Goal: Task Accomplishment & Management: Manage account settings

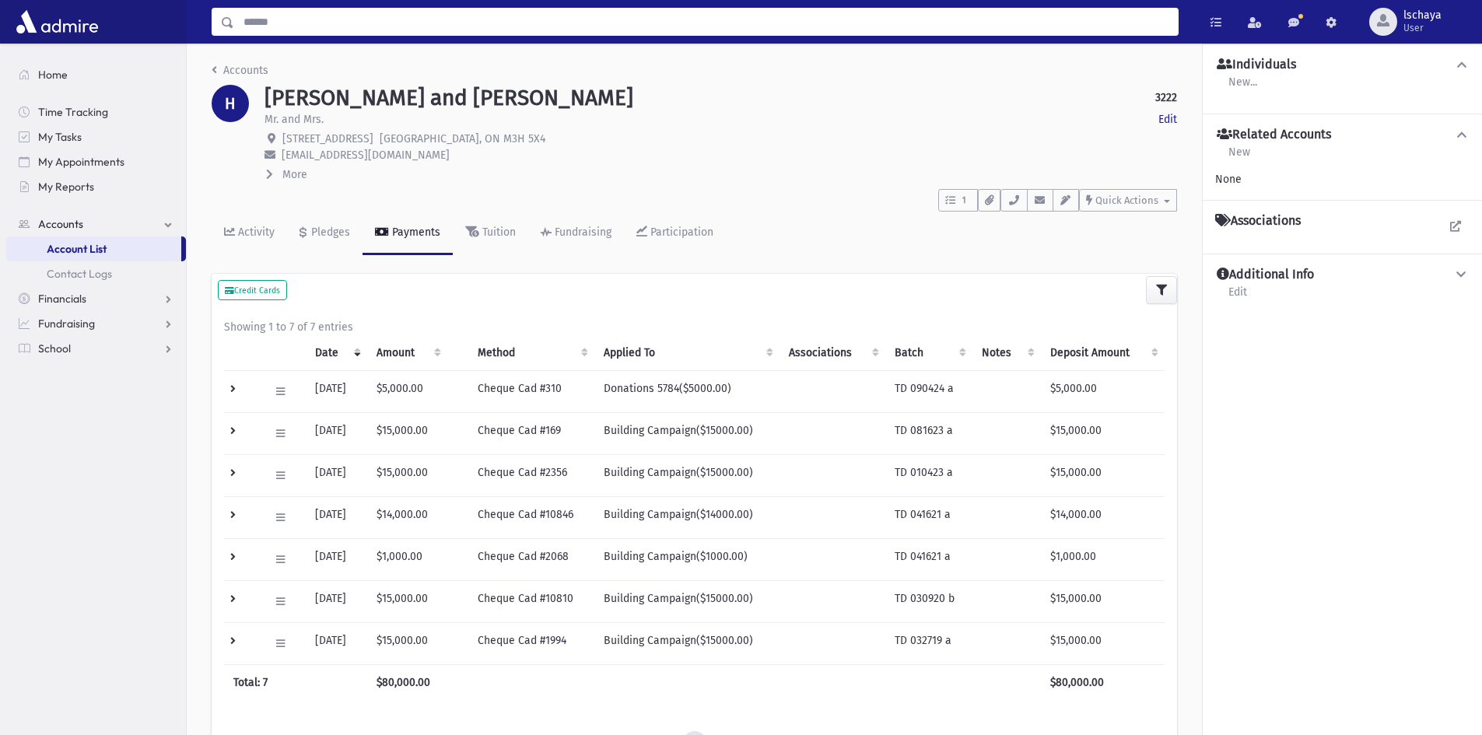
click at [284, 31] on input "Search" at bounding box center [705, 22] width 943 height 28
type input "********"
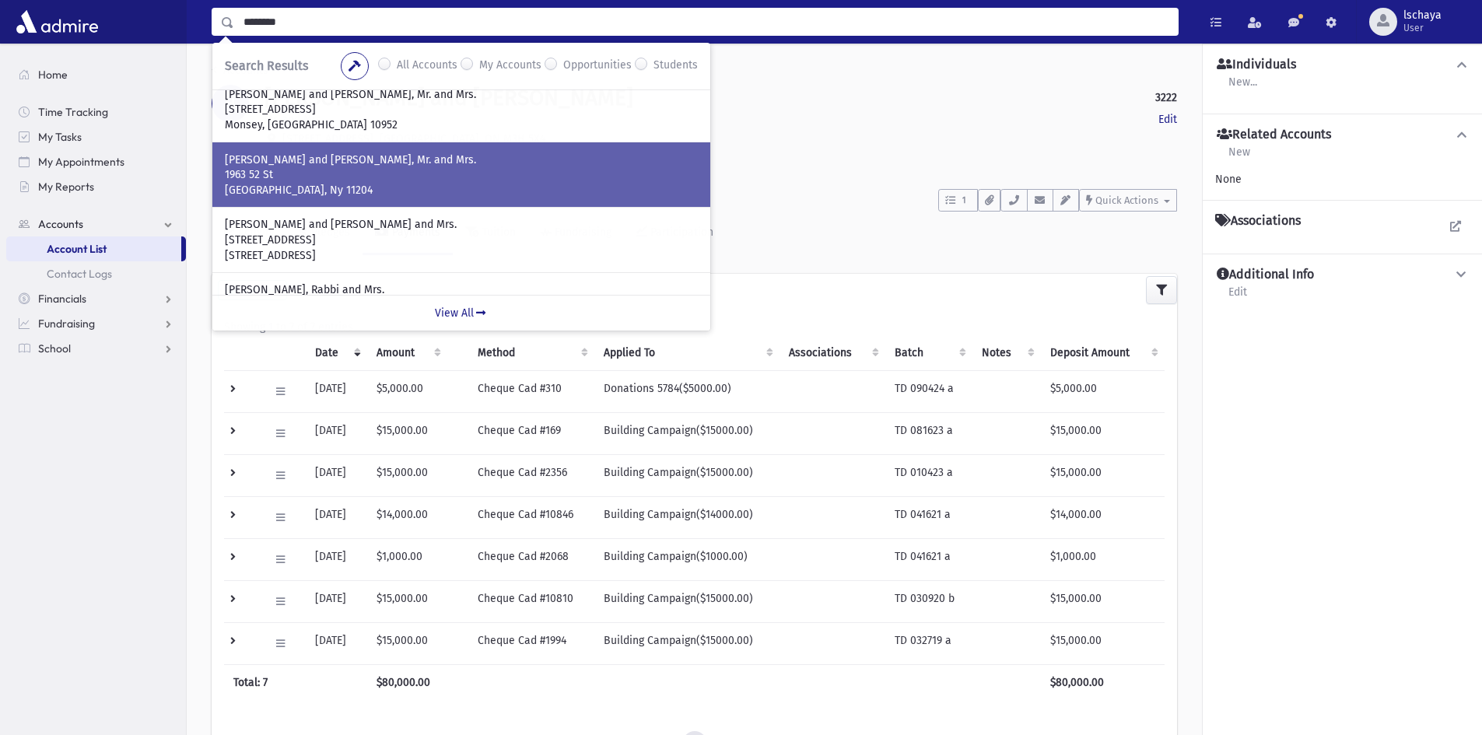
scroll to position [156, 0]
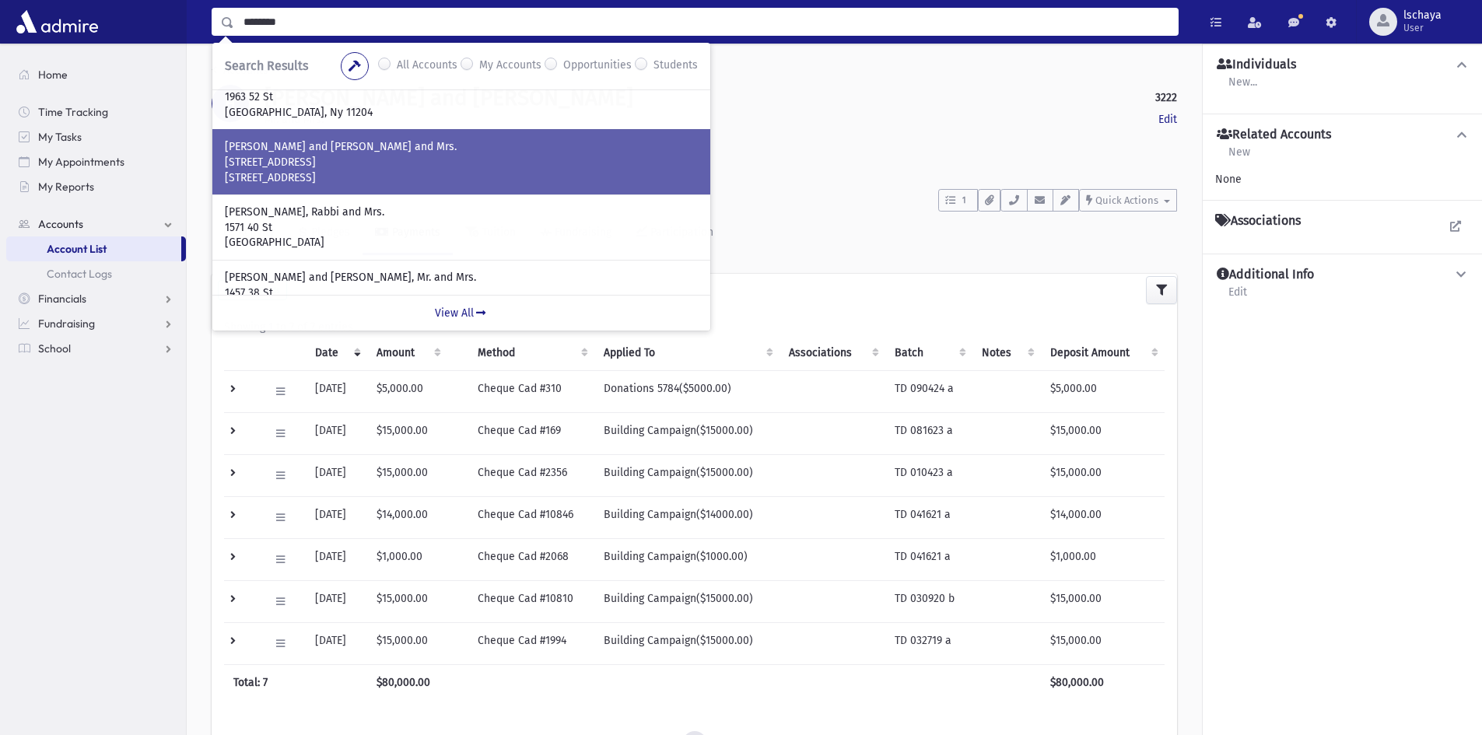
click at [386, 166] on p "69 Baycrest Avenue" at bounding box center [461, 163] width 473 height 16
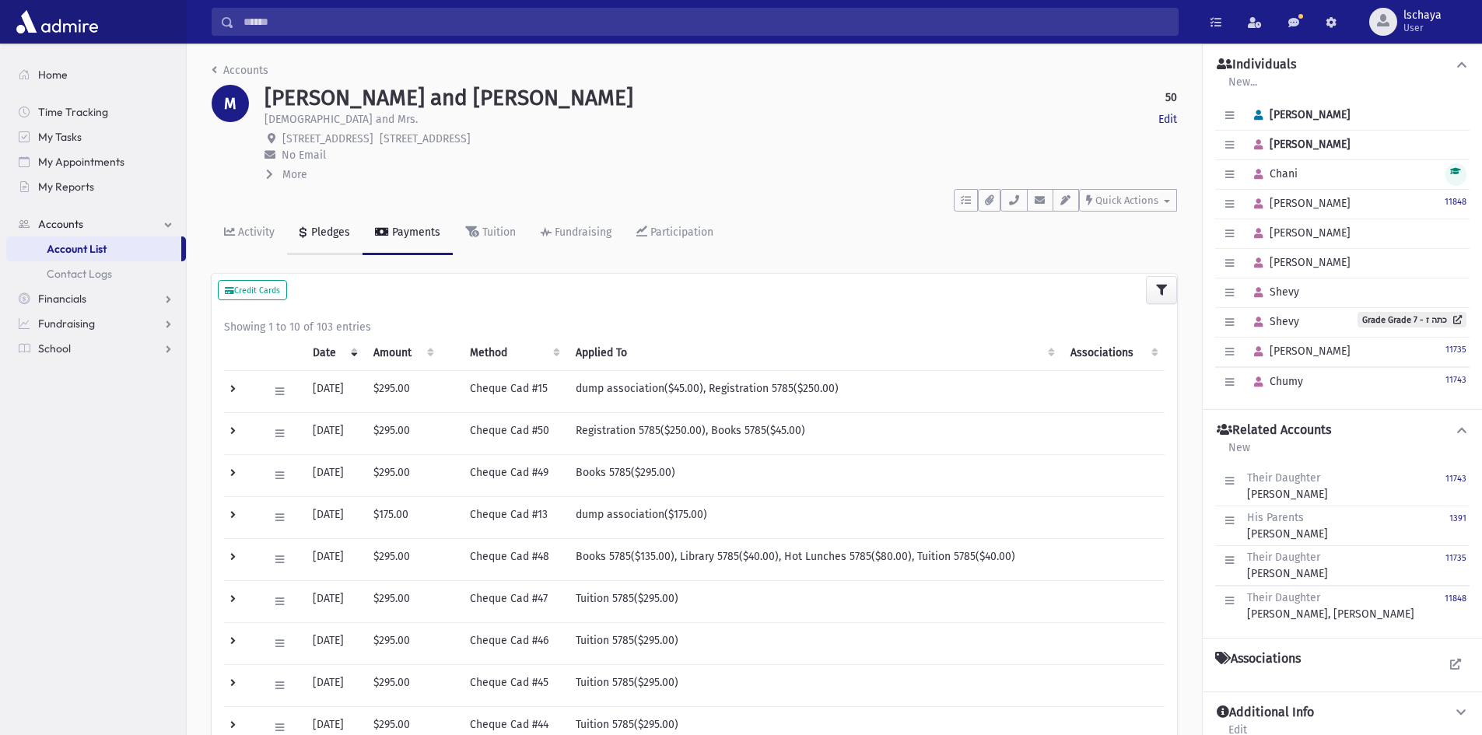
click at [320, 222] on link "Pledges" at bounding box center [324, 234] width 75 height 44
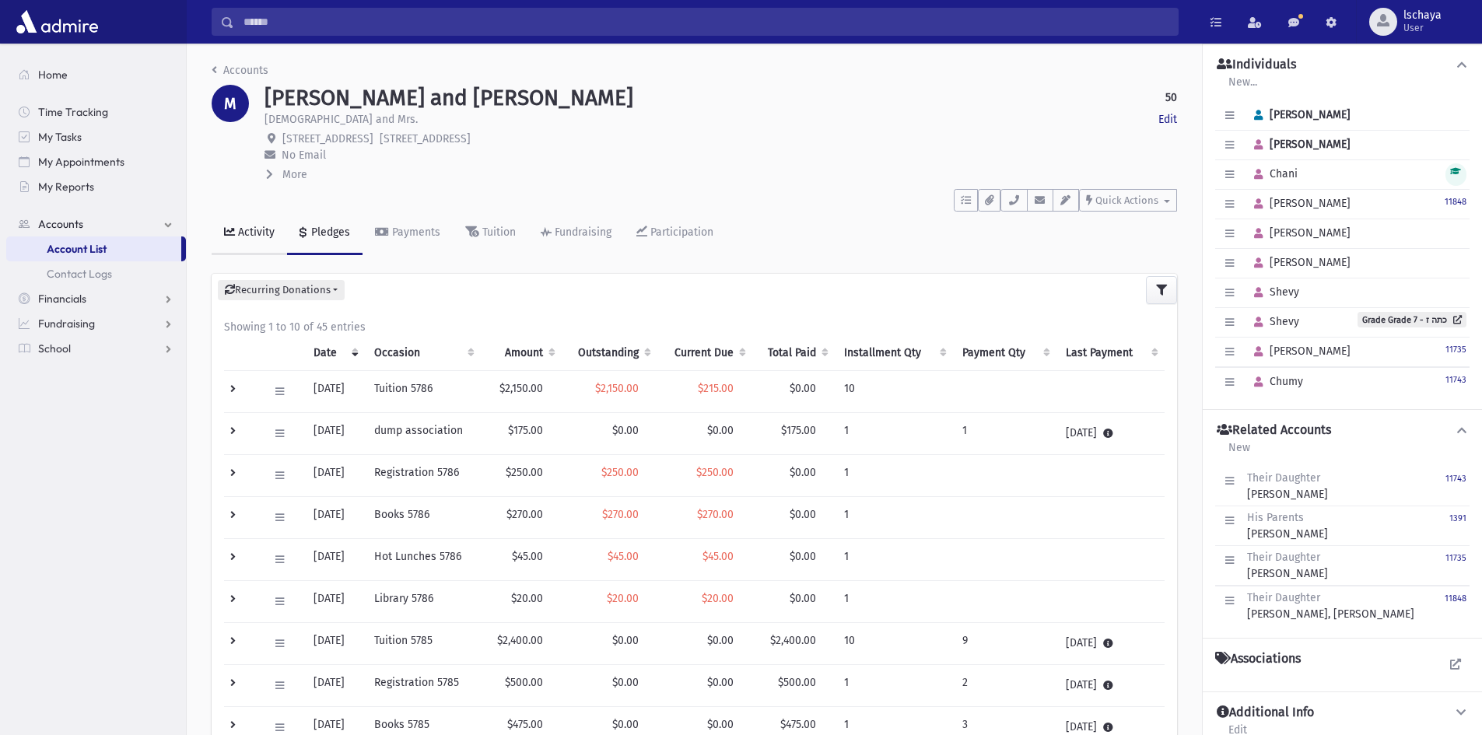
click at [235, 231] on div "Activity" at bounding box center [255, 232] width 40 height 13
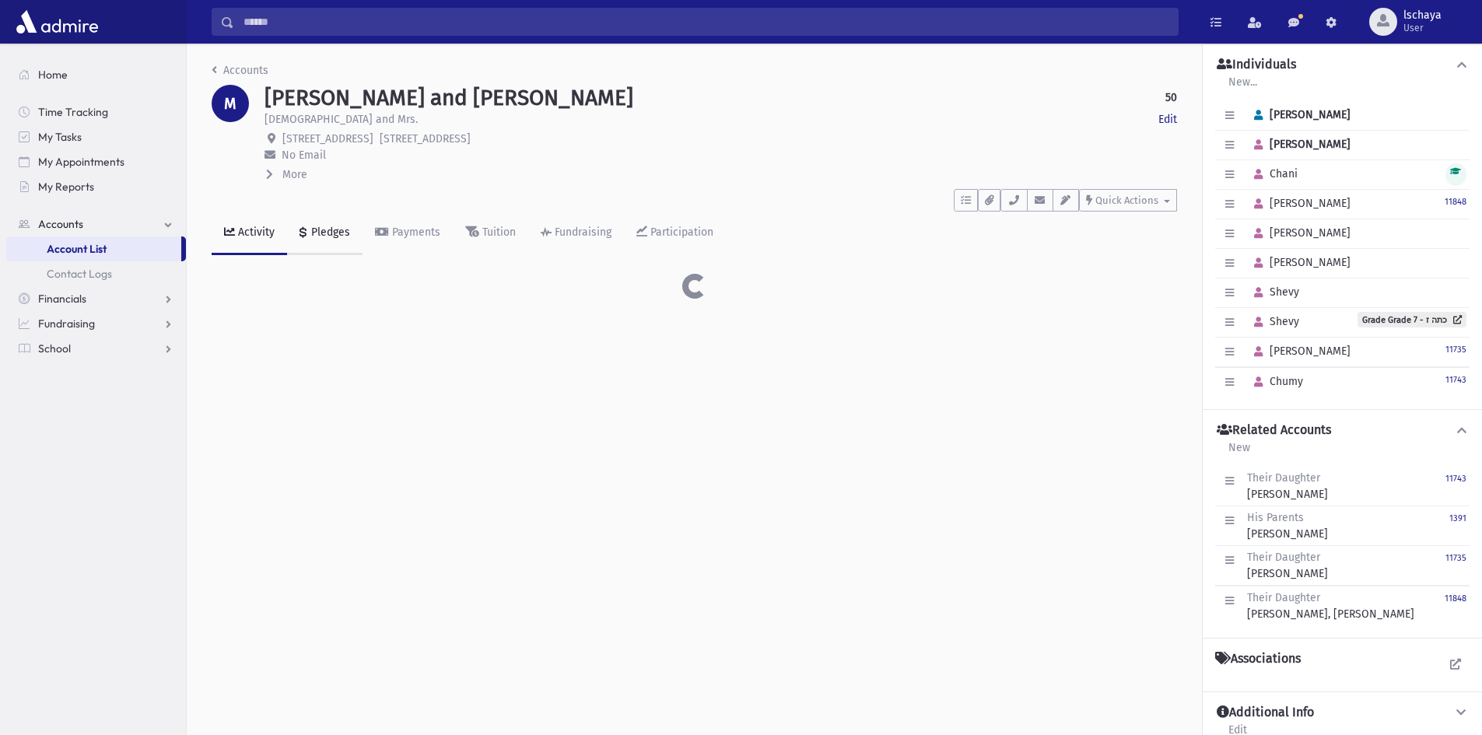
click at [310, 232] on div "Pledges" at bounding box center [329, 232] width 42 height 13
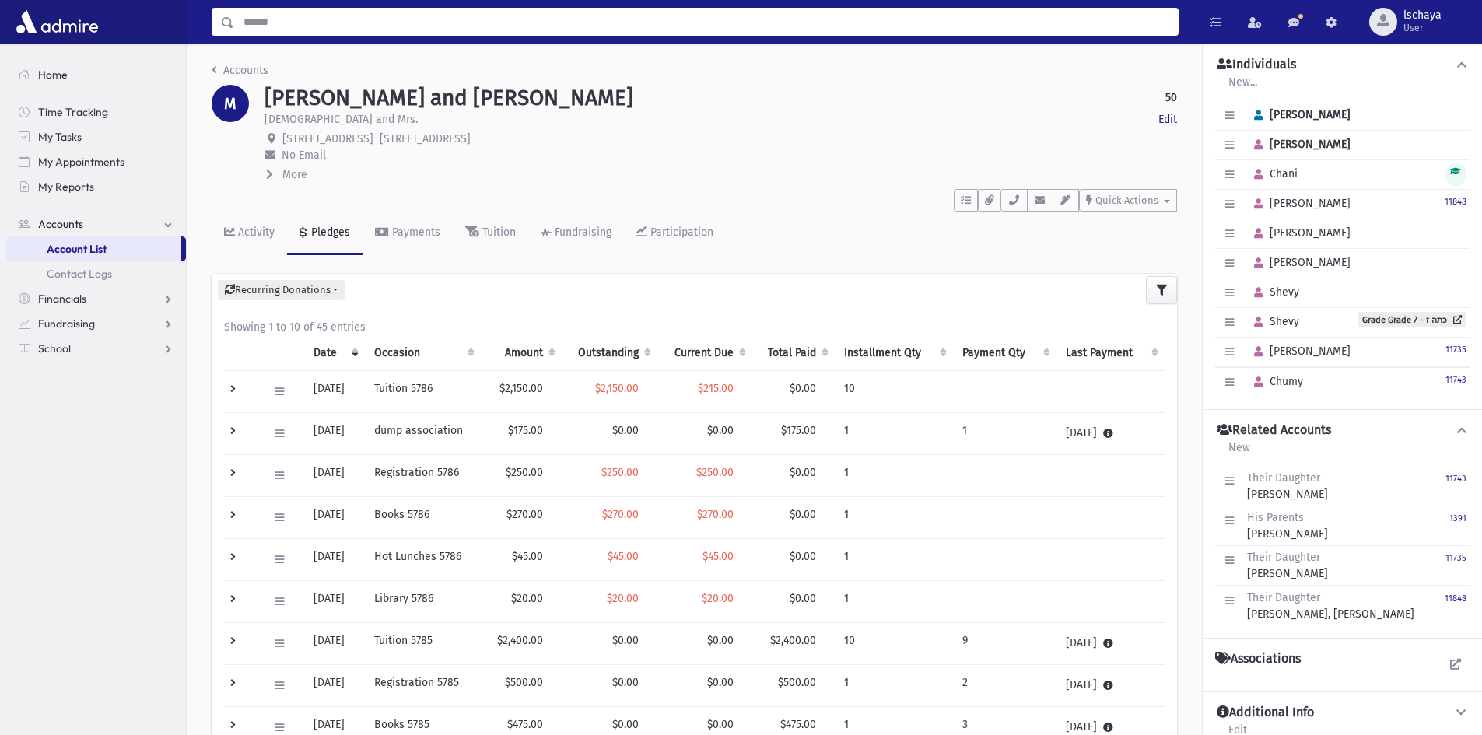
click at [327, 12] on input "Search" at bounding box center [705, 22] width 943 height 28
type input "*******"
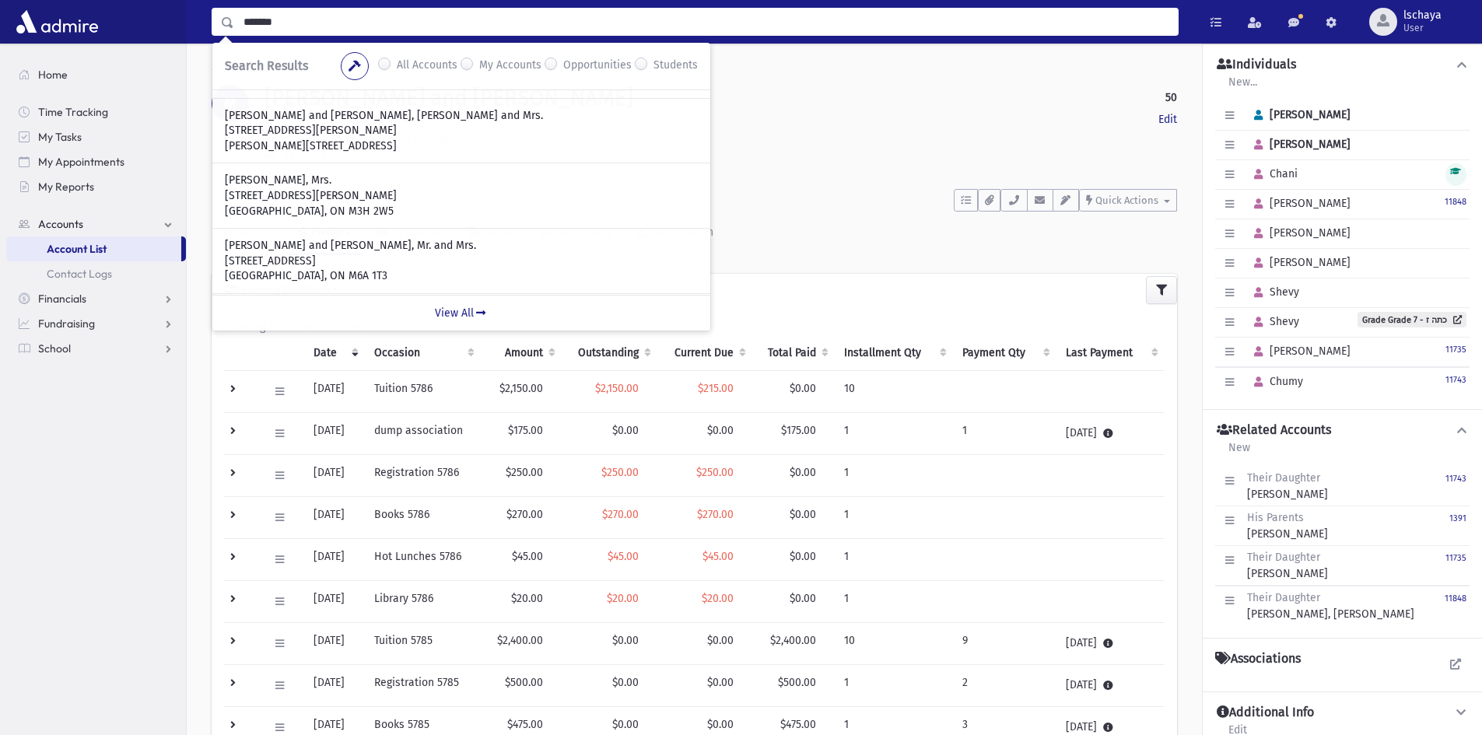
scroll to position [389, 0]
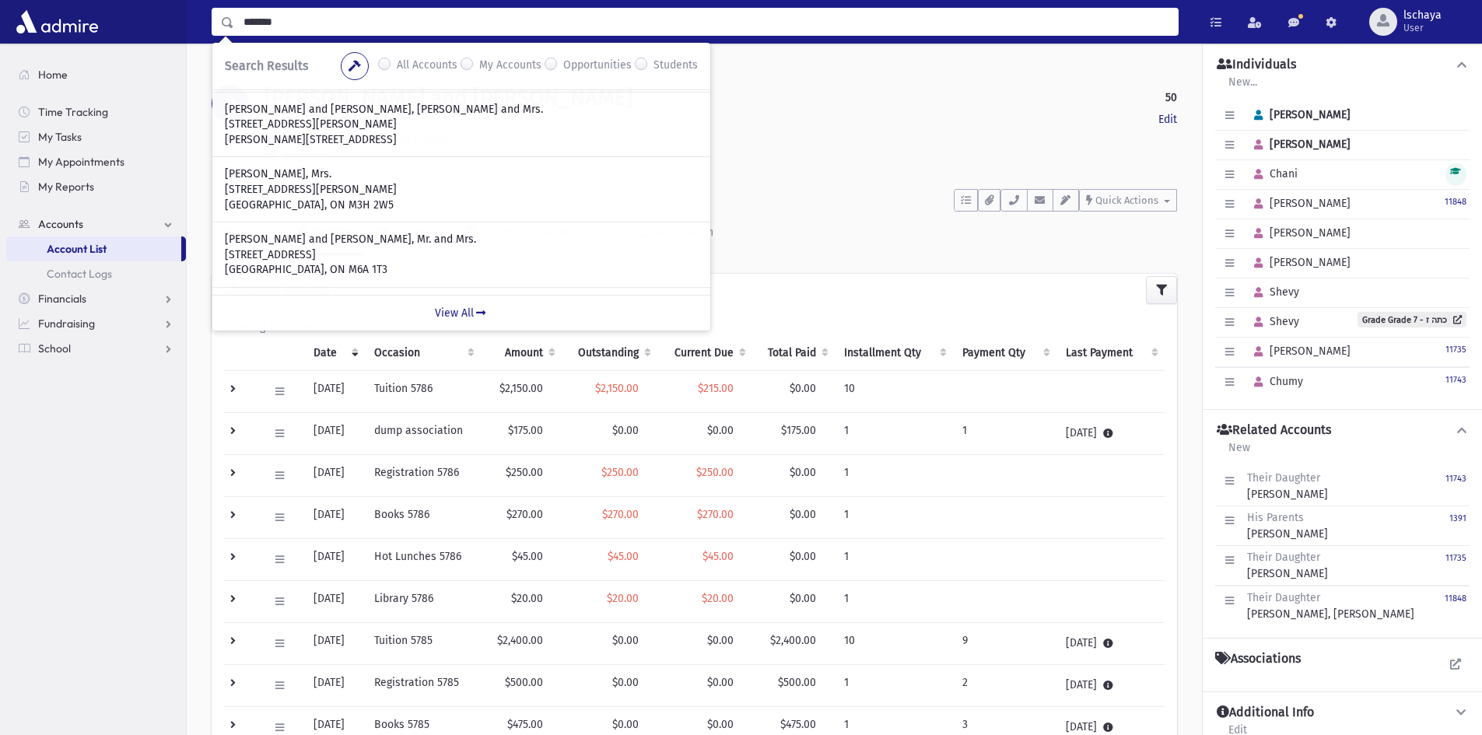
click at [303, 227] on div "HOCHMAN, Yaakov Zev and Tova, Mr. and Mrs. 80 Sultana Ave. North York, ON M6A 1…" at bounding box center [461, 254] width 498 height 65
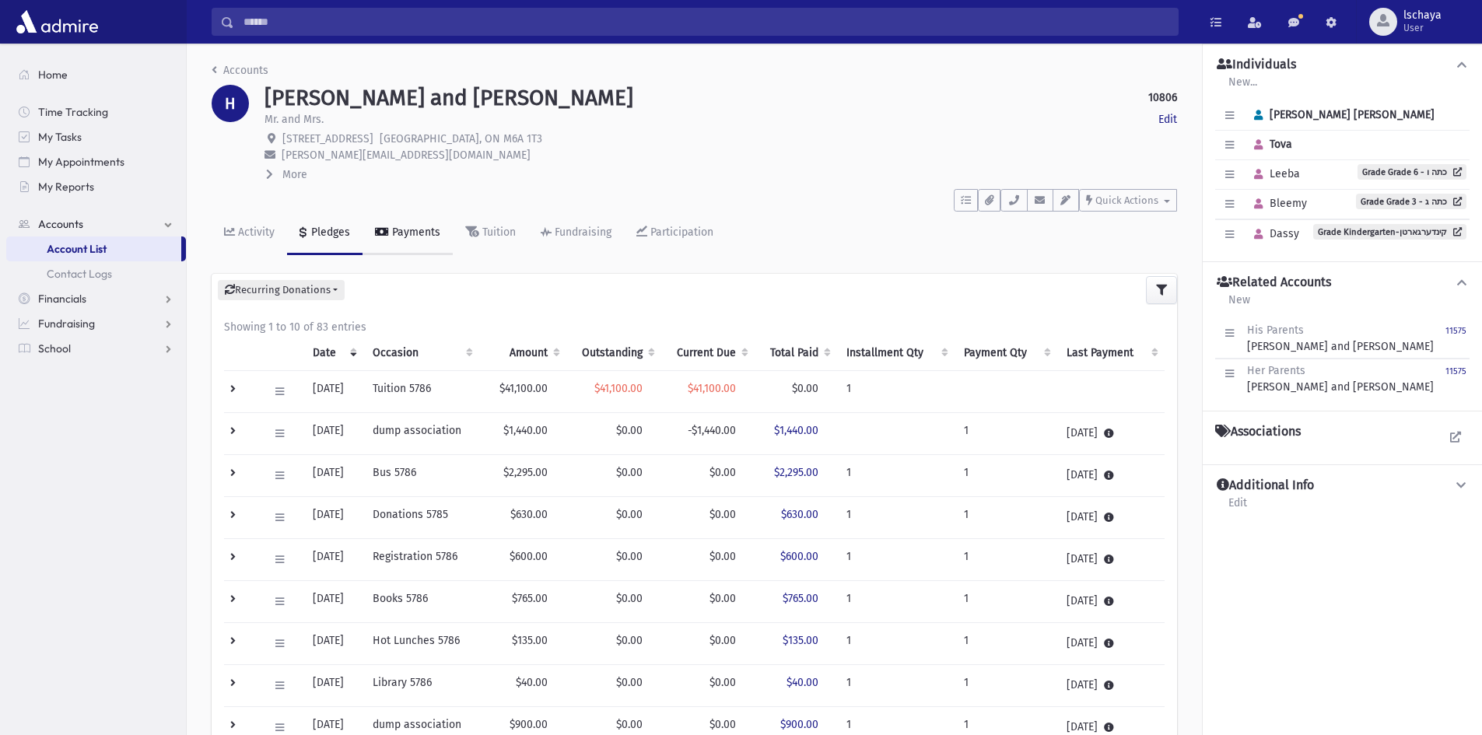
click at [447, 236] on link "Payments" at bounding box center [407, 234] width 90 height 44
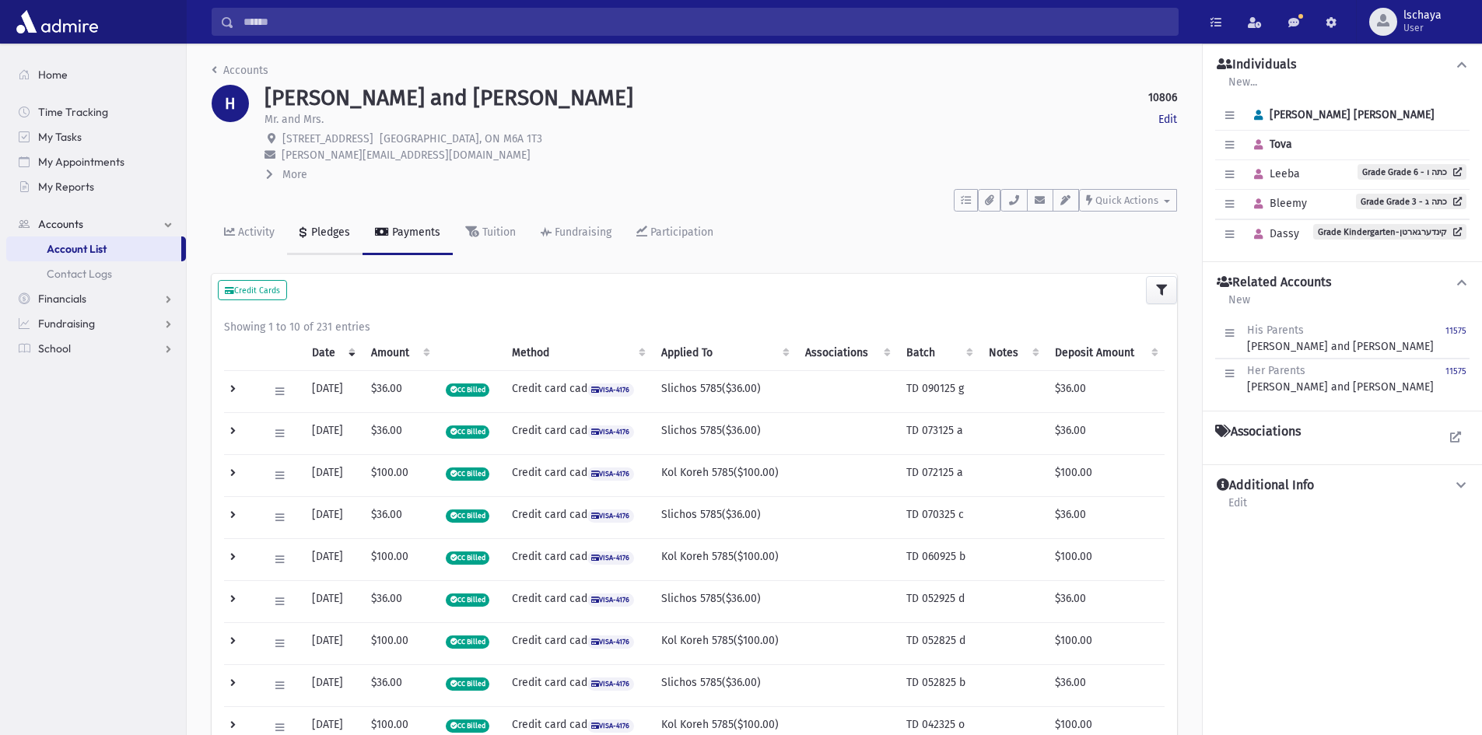
click at [338, 234] on div "Pledges" at bounding box center [329, 232] width 42 height 13
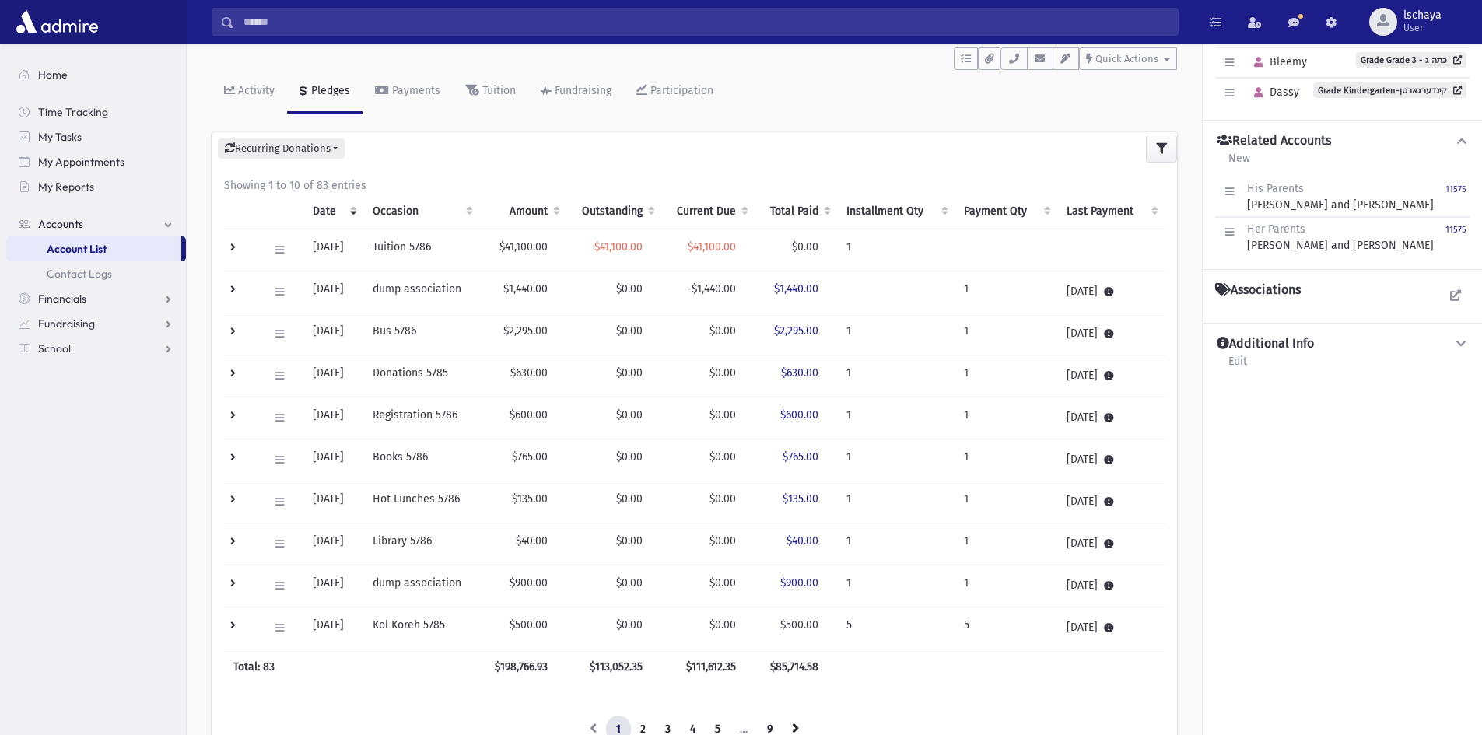
scroll to position [156, 0]
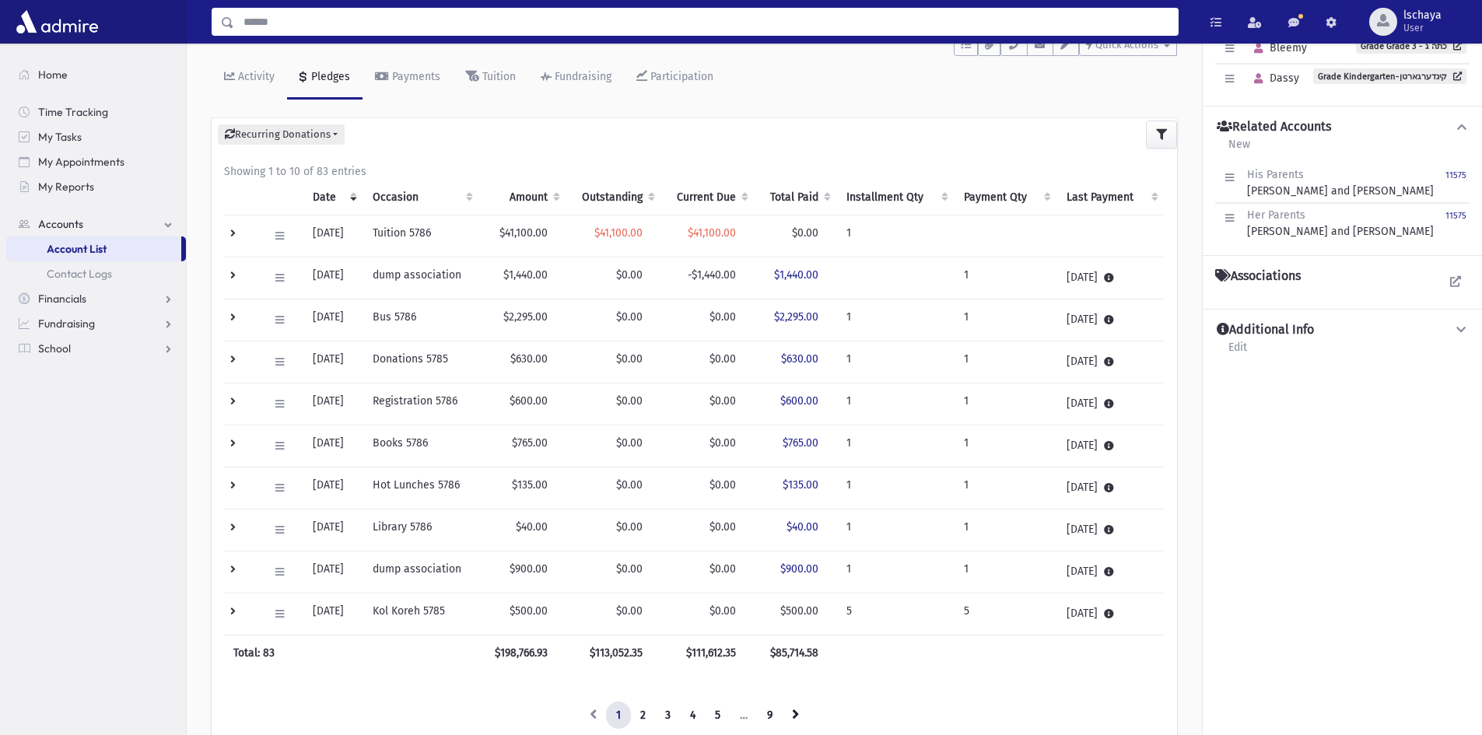
click at [280, 23] on input "Search" at bounding box center [705, 22] width 943 height 28
type input "*****"
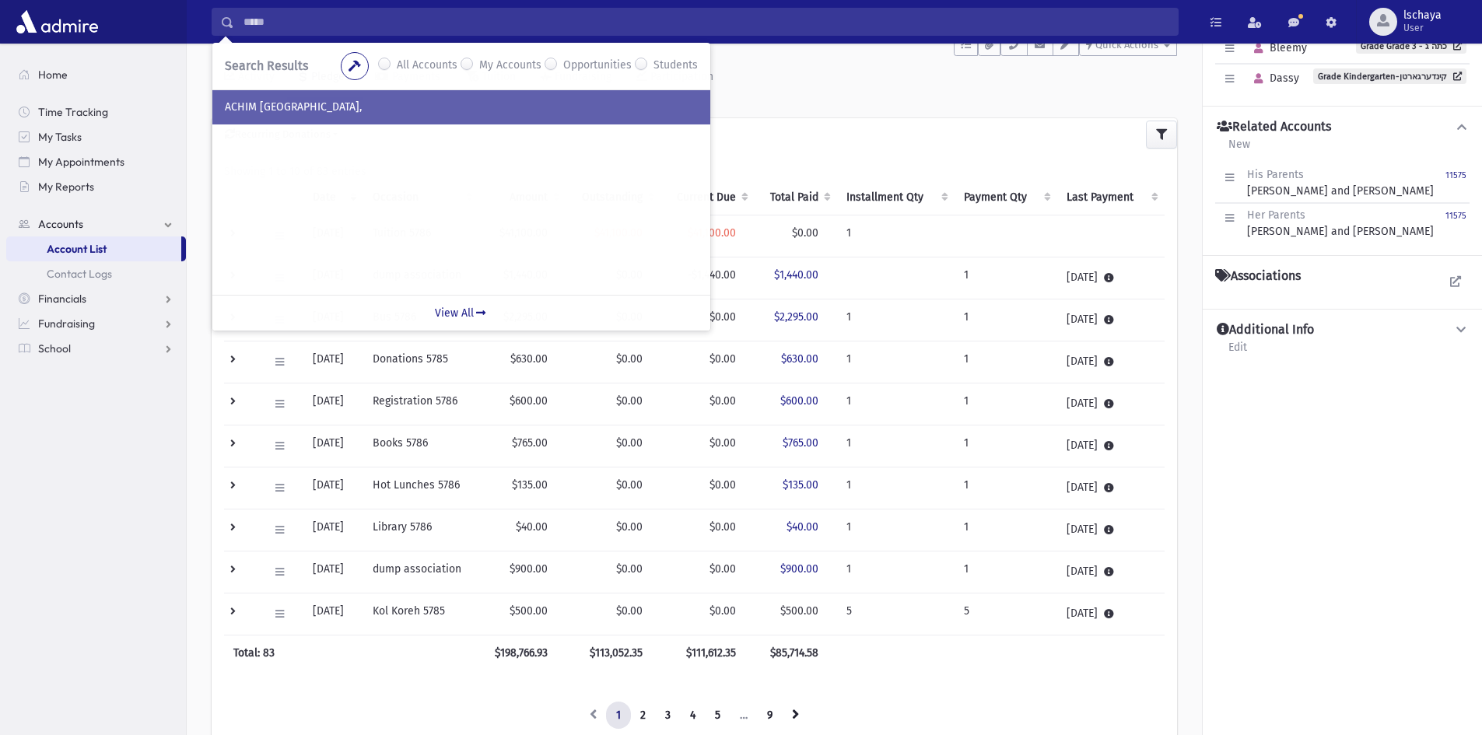
click at [331, 102] on p "ACHIM [GEOGRAPHIC_DATA]," at bounding box center [461, 108] width 473 height 16
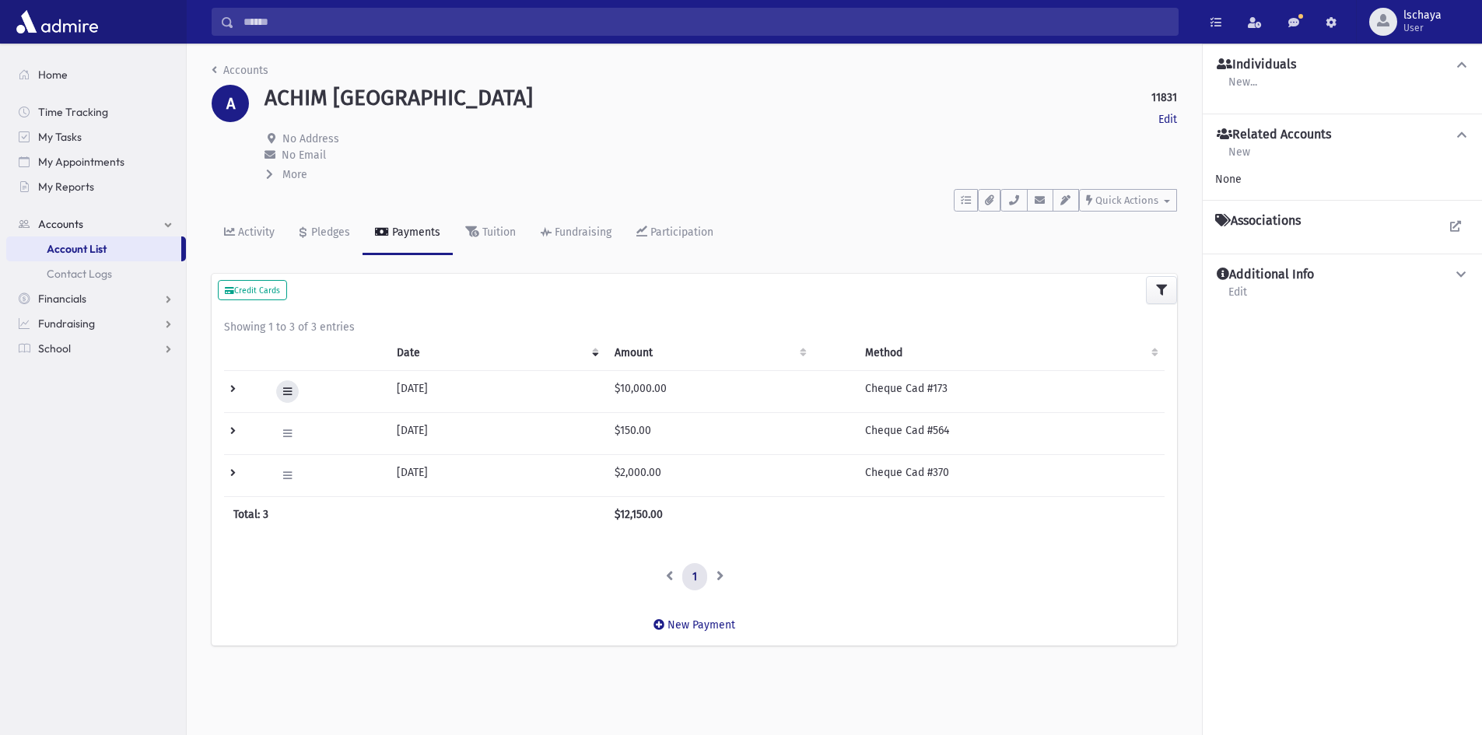
click at [285, 389] on icon at bounding box center [287, 392] width 9 height 10
click at [488, 395] on td "[DATE]" at bounding box center [496, 391] width 218 height 42
click at [439, 376] on td "[DATE]" at bounding box center [496, 391] width 218 height 42
click at [326, 236] on div "Pledges" at bounding box center [329, 232] width 42 height 13
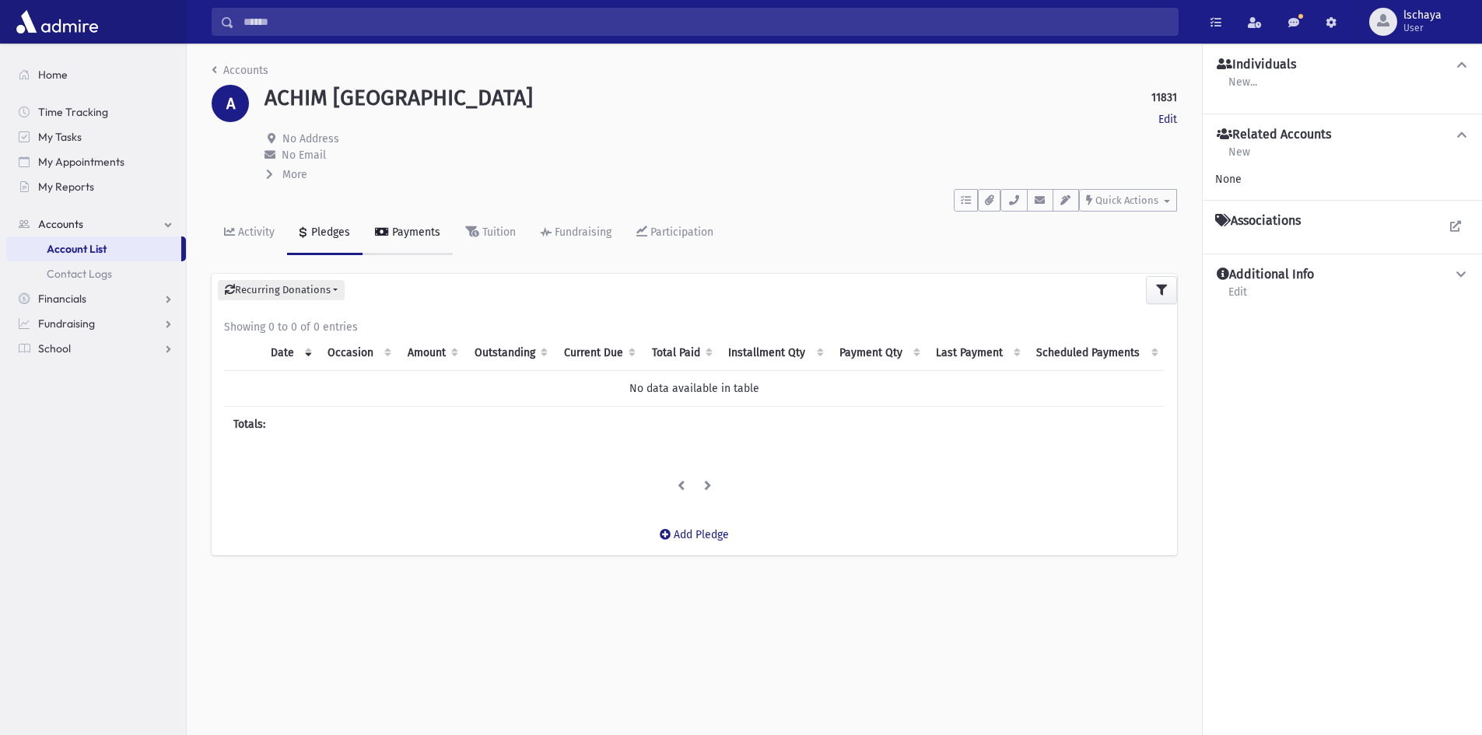
click at [377, 228] on icon at bounding box center [382, 231] width 14 height 11
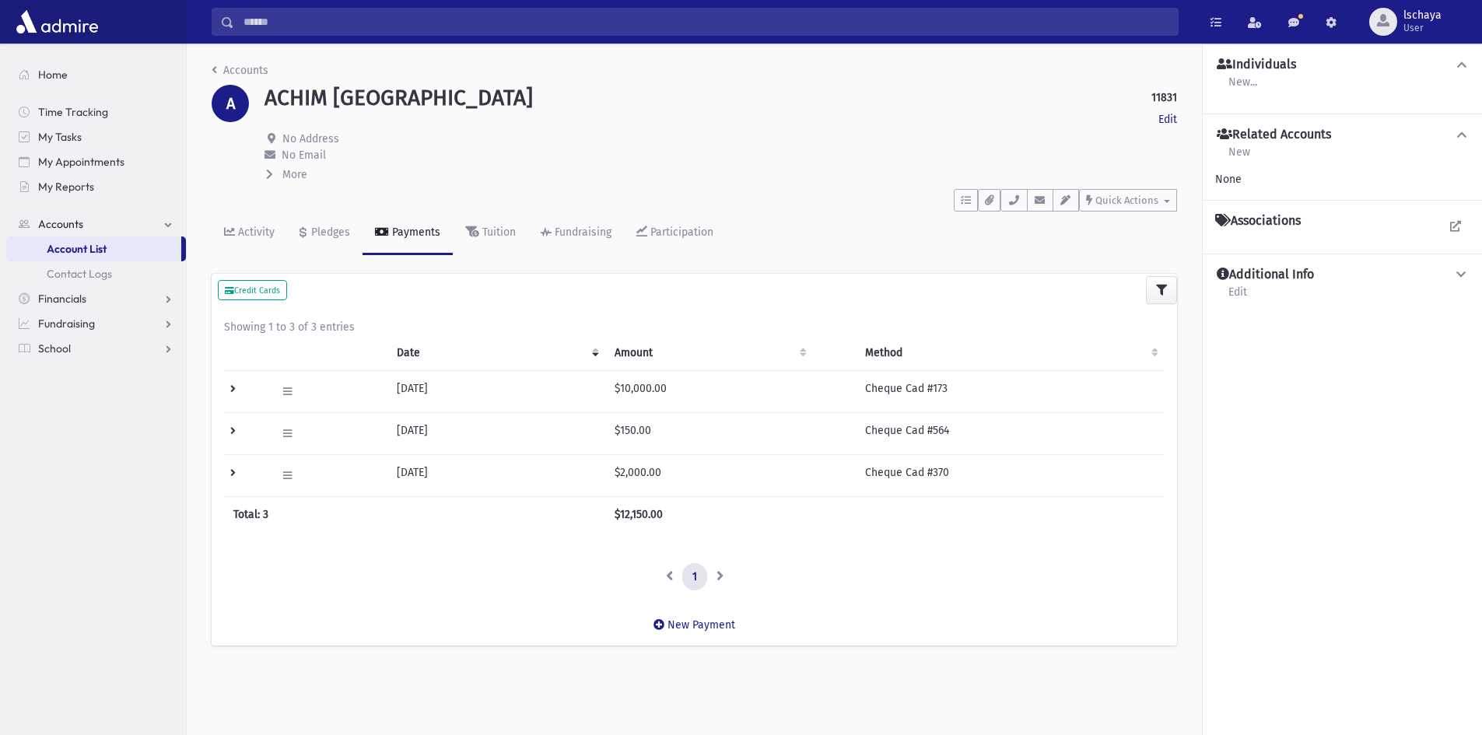
click at [651, 383] on td "$10,000.00" at bounding box center [709, 391] width 208 height 42
click at [285, 395] on icon at bounding box center [287, 392] width 9 height 10
click at [299, 429] on span "Edit" at bounding box center [304, 423] width 31 height 13
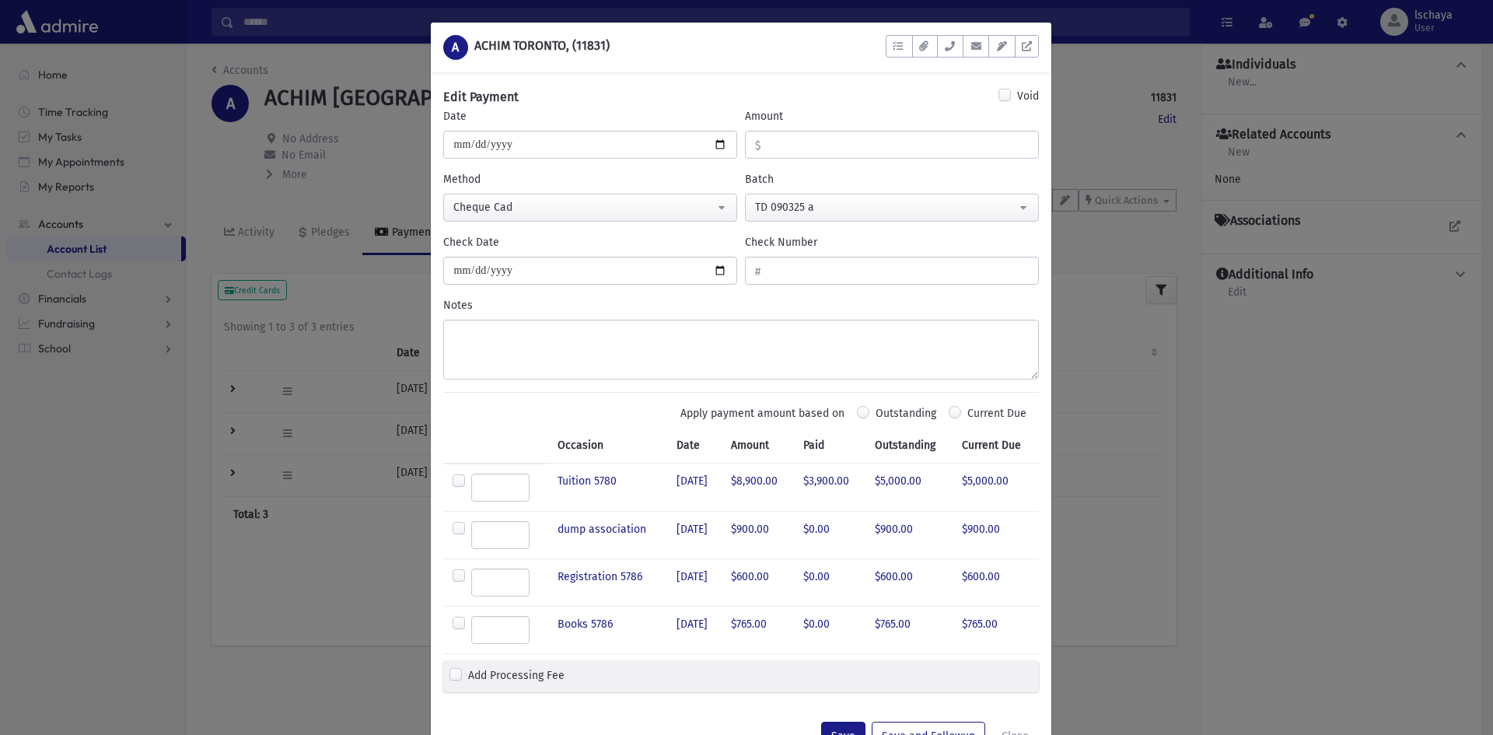
click at [1127, 153] on div "Select a Storage Method Cancel A ACHIM TORONTO, (11831) To Do's No open tasks" at bounding box center [746, 367] width 1493 height 735
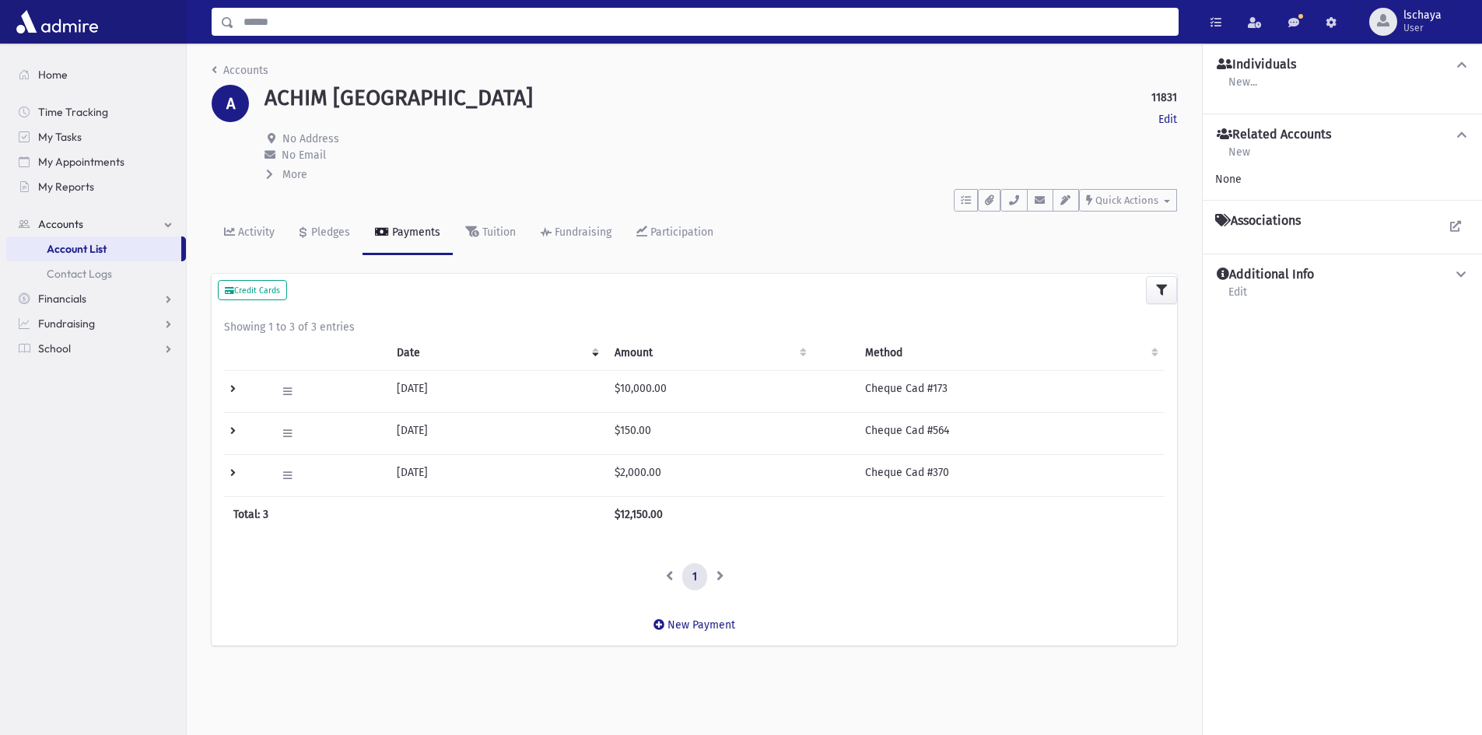
click at [308, 30] on input "Search" at bounding box center [705, 22] width 943 height 28
